Goal: Task Accomplishment & Management: Complete application form

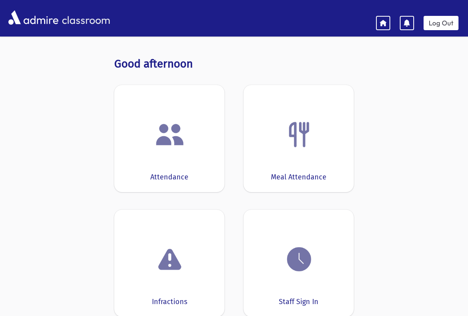
click at [324, 154] on div "Meal Attendance" at bounding box center [298, 138] width 110 height 107
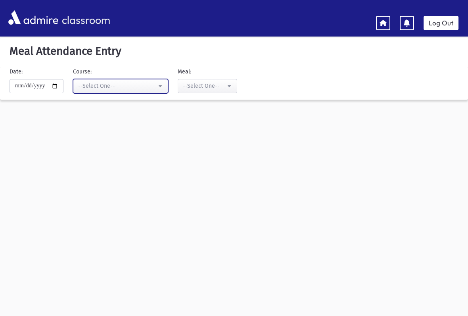
click at [129, 86] on div "--Select One--" at bounding box center [117, 86] width 79 height 8
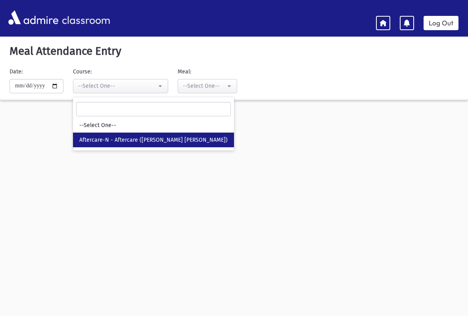
click at [182, 145] on link "Aftercare-N - Aftercare ([PERSON_NAME] [PERSON_NAME])" at bounding box center [153, 139] width 161 height 15
select select "***"
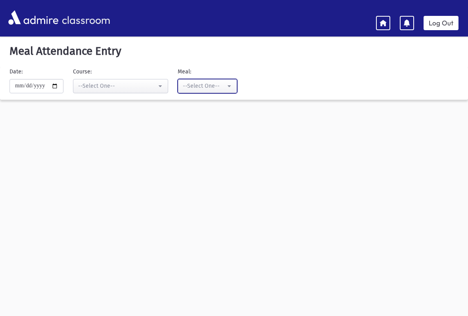
click at [214, 80] on button "--Select One--" at bounding box center [207, 86] width 59 height 14
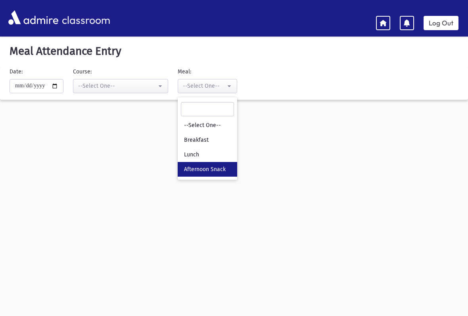
click at [216, 167] on link "Afternoon Snack" at bounding box center [207, 169] width 59 height 15
select select "*"
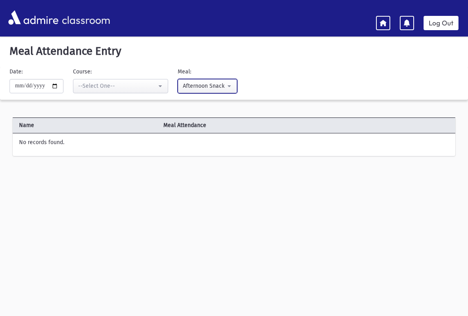
scroll to position [2, 0]
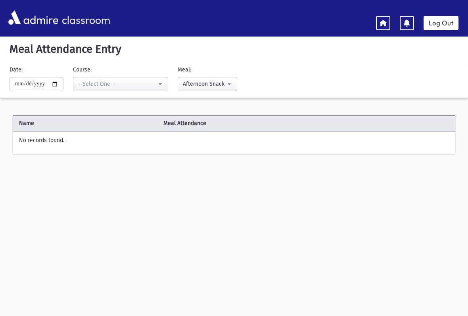
click at [53, 122] on span "Name" at bounding box center [86, 123] width 147 height 8
click at [84, 84] on div "--Select One--" at bounding box center [117, 84] width 79 height 8
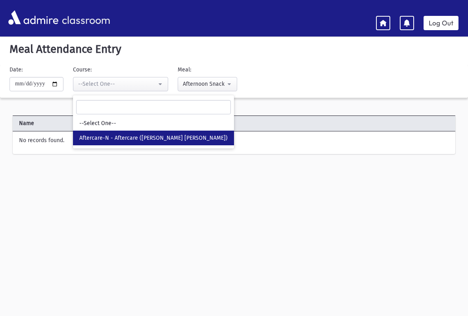
click at [73, 133] on link "Aftercare-N - Aftercare ([PERSON_NAME] [PERSON_NAME])" at bounding box center [153, 137] width 161 height 15
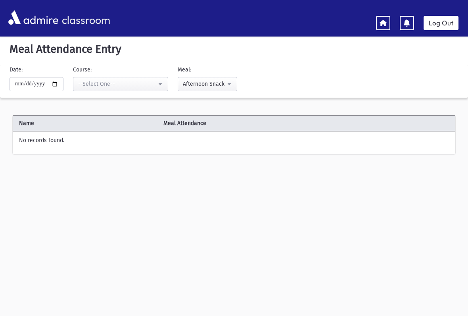
click at [29, 143] on label "No records found." at bounding box center [41, 140] width 45 height 8
click at [27, 127] on span "Name" at bounding box center [86, 123] width 147 height 8
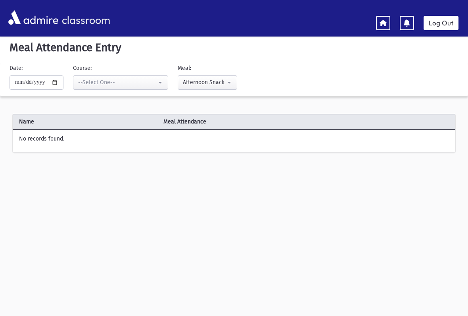
scroll to position [3, 0]
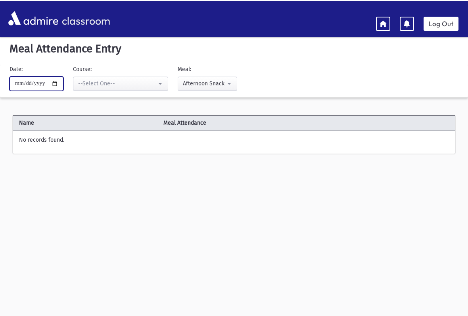
click at [32, 82] on input "**********" at bounding box center [37, 83] width 54 height 14
click at [191, 162] on div "Name [GEOGRAPHIC_DATA] Attendance No records found. Error × Error occurred. Una…" at bounding box center [234, 137] width 468 height 65
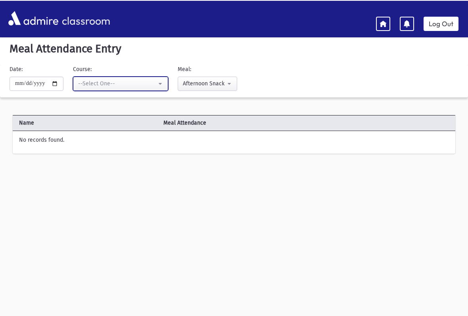
click at [107, 78] on button "--Select One--" at bounding box center [120, 83] width 95 height 14
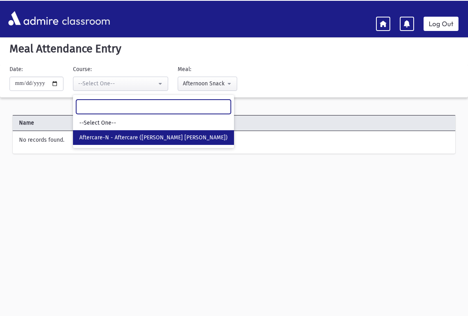
scroll to position [2, 0]
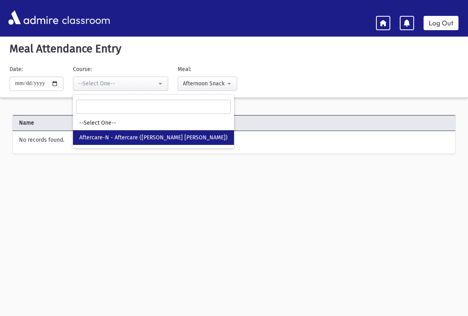
click at [73, 130] on link "Aftercare-N - Aftercare ([PERSON_NAME] [PERSON_NAME])" at bounding box center [153, 137] width 161 height 15
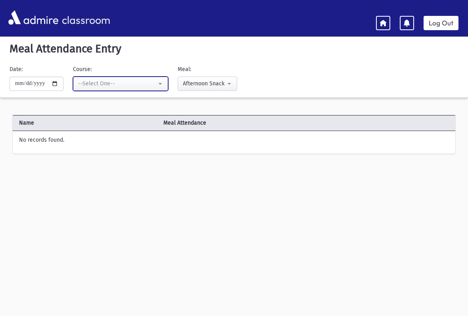
scroll to position [2, 0]
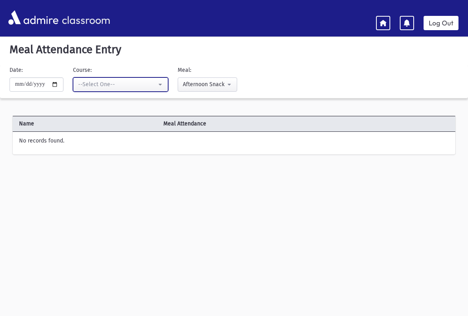
click at [132, 87] on div "--Select One--" at bounding box center [117, 84] width 79 height 8
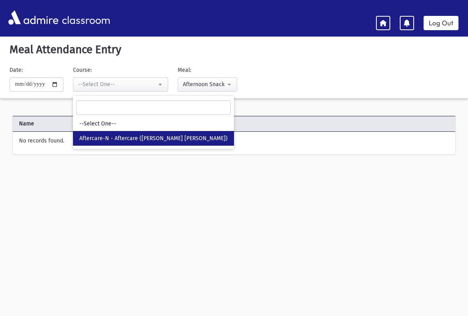
click at [88, 134] on span "Aftercare-N - Aftercare ([PERSON_NAME] [PERSON_NAME])" at bounding box center [153, 138] width 148 height 8
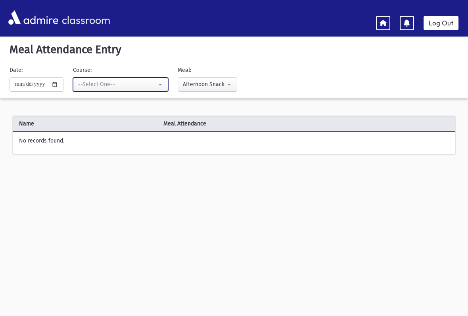
click at [145, 81] on div "--Select One--" at bounding box center [117, 84] width 79 height 8
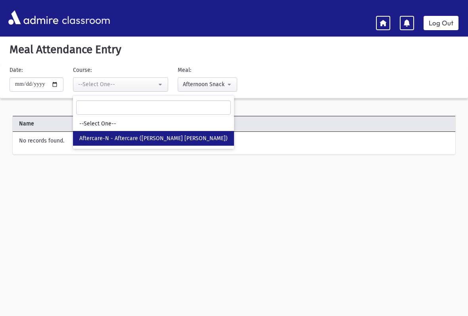
click at [79, 139] on span "Aftercare-N - Aftercare ([PERSON_NAME] [PERSON_NAME])" at bounding box center [153, 138] width 148 height 8
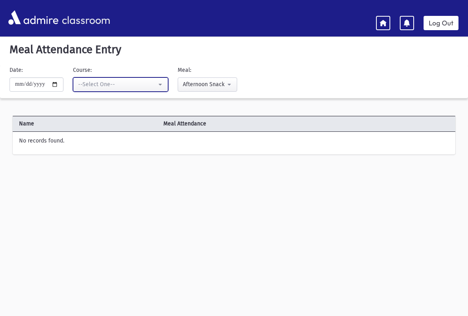
select select "***"
click at [452, 19] on link "Log Out" at bounding box center [440, 23] width 35 height 14
